Goal: Information Seeking & Learning: Understand process/instructions

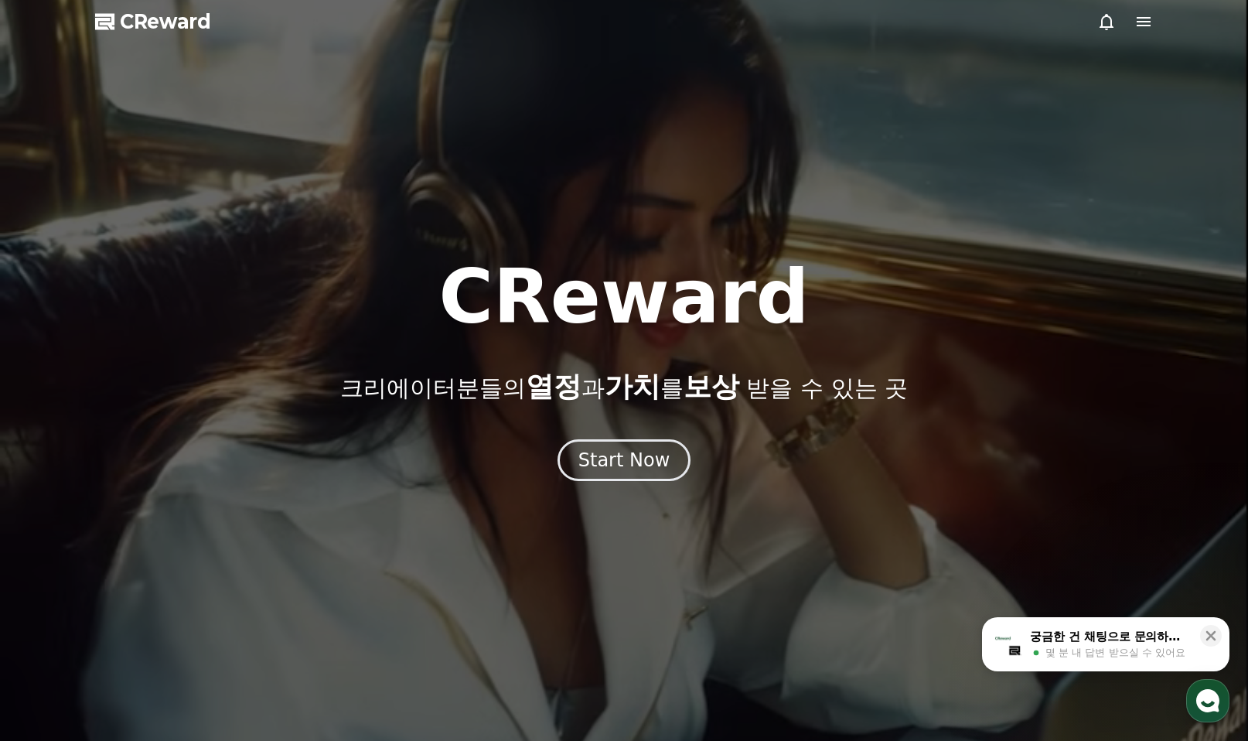
click at [1145, 24] on icon at bounding box center [1144, 21] width 19 height 19
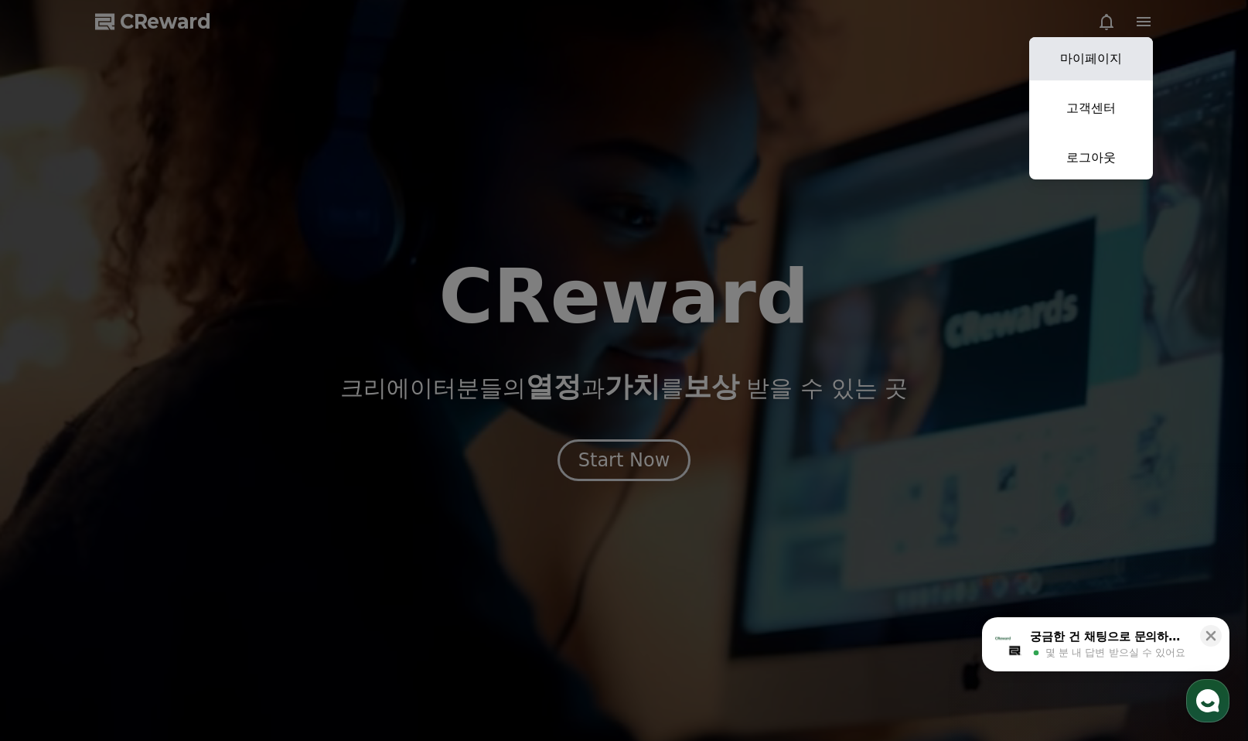
click at [1093, 60] on link "마이페이지" at bounding box center [1092, 58] width 124 height 43
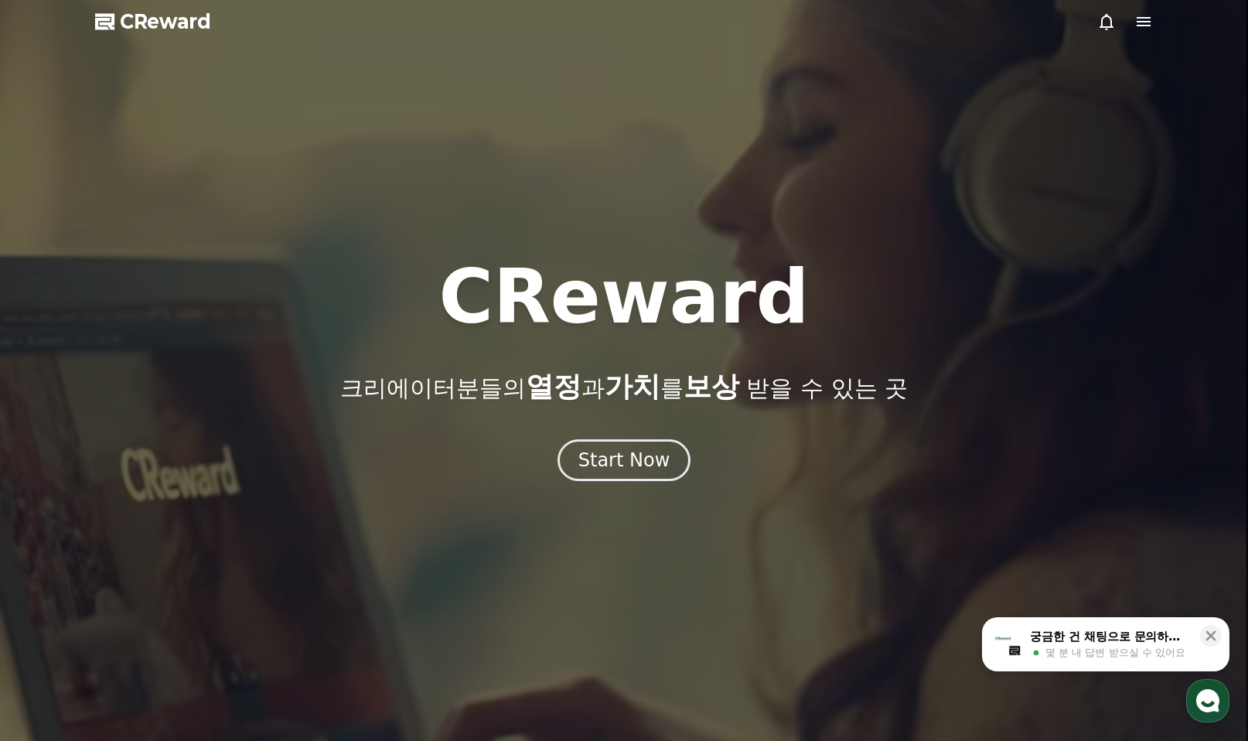
select select "**********"
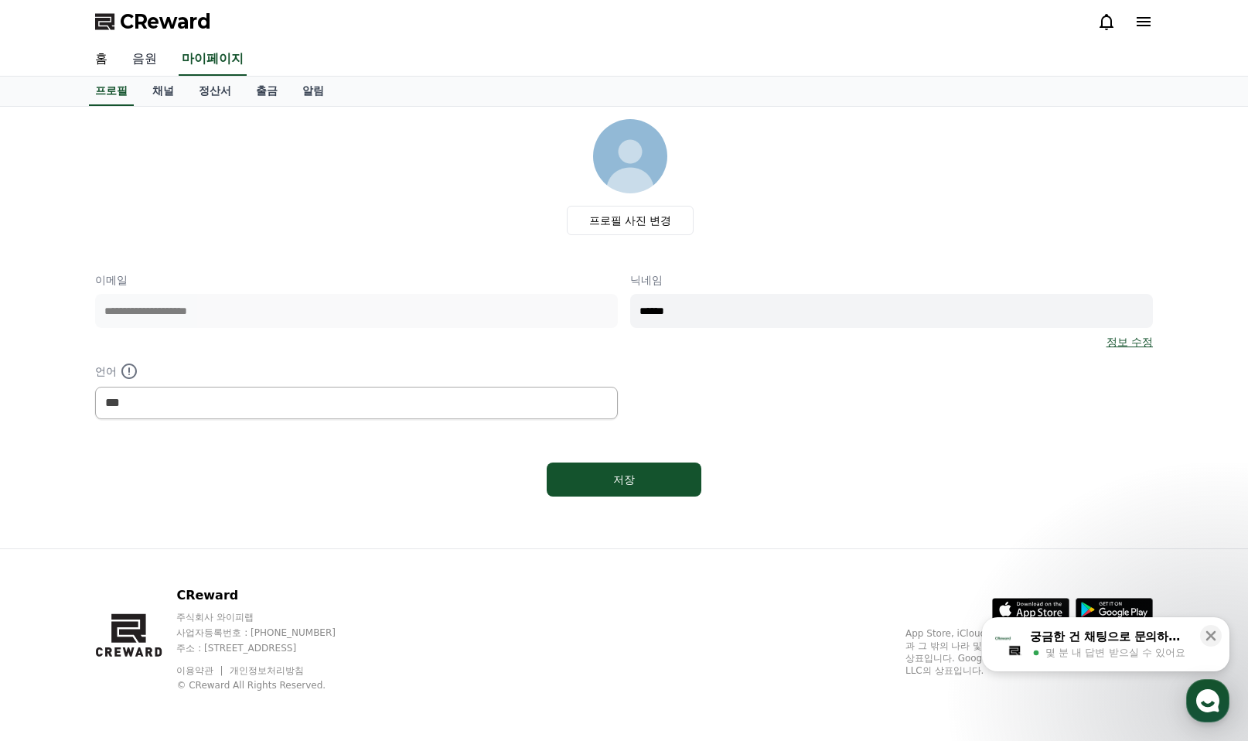
click at [154, 60] on link "음원" at bounding box center [145, 59] width 50 height 32
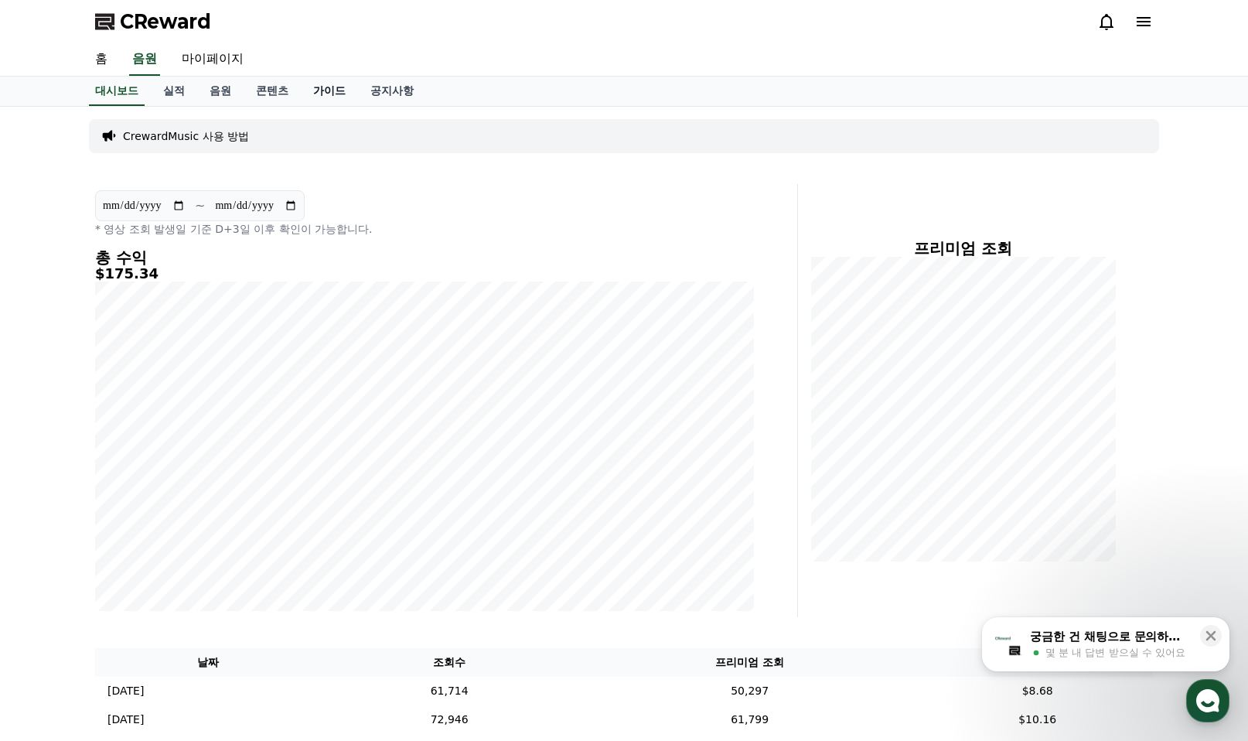
click at [335, 97] on link "가이드" at bounding box center [329, 91] width 57 height 29
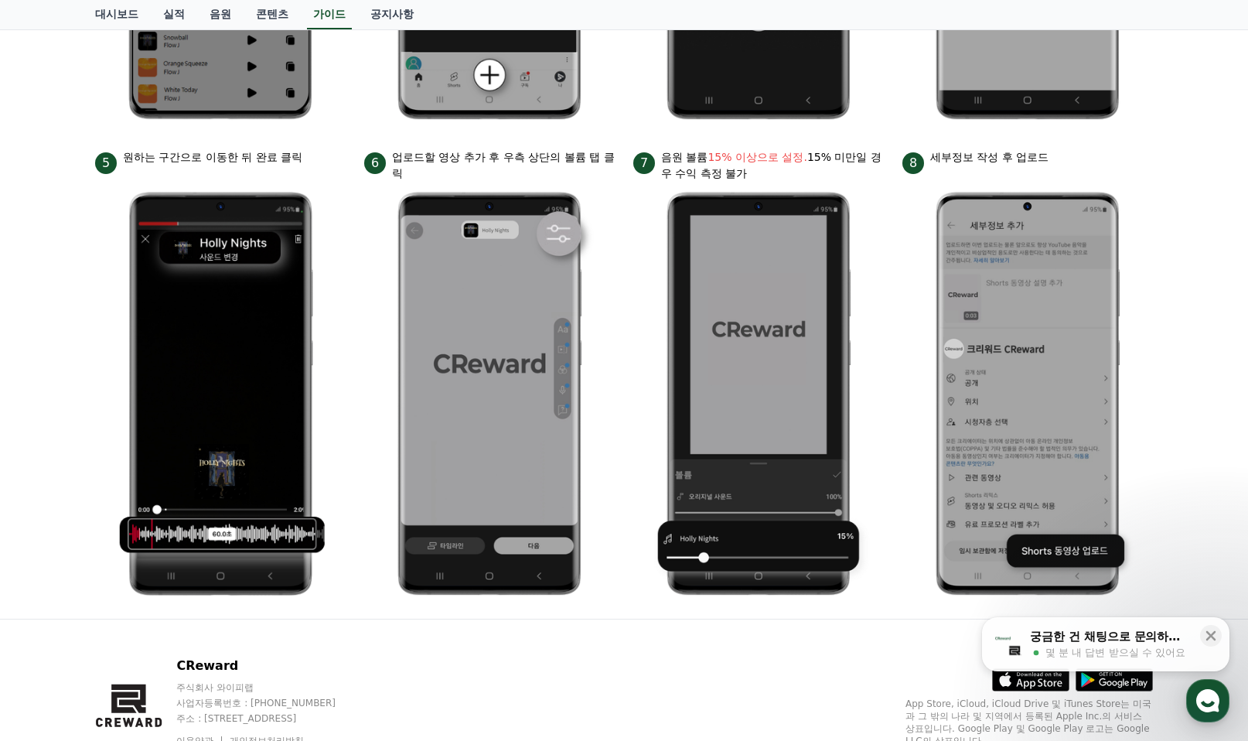
scroll to position [689, 0]
